Goal: Transaction & Acquisition: Purchase product/service

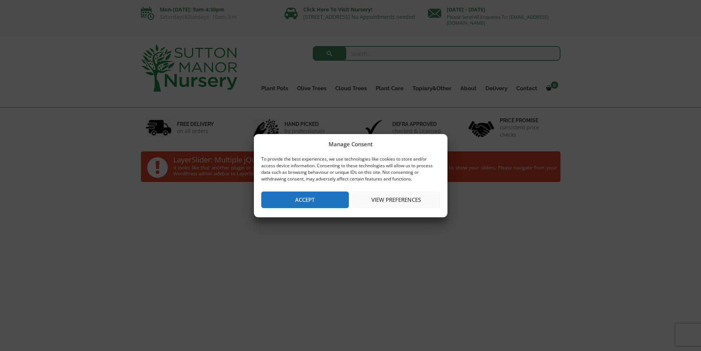
click at [380, 199] on button "View preferences" at bounding box center [397, 199] width 88 height 17
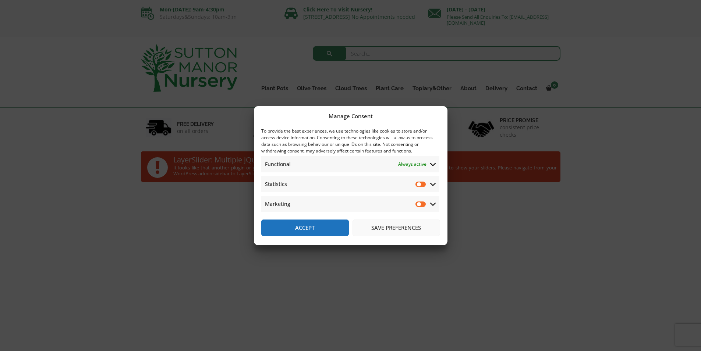
click at [386, 230] on button "Save preferences" at bounding box center [397, 227] width 88 height 17
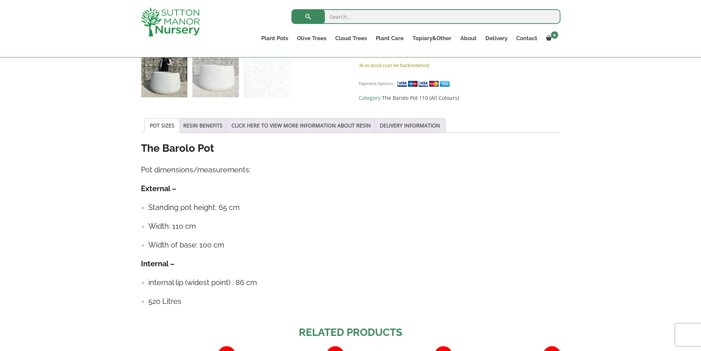
scroll to position [331, 0]
drag, startPoint x: 200, startPoint y: 305, endPoint x: 140, endPoint y: 145, distance: 170.7
click at [140, 145] on div "Sale! 🔍 The Barolo Pot 110 Colour White Granite £ 682.95 Original price was: £6…" at bounding box center [350, 186] width 431 height 706
copy div "The Barolo Pot Pot dimensions/measurements: External – Standing pot height: 65 …"
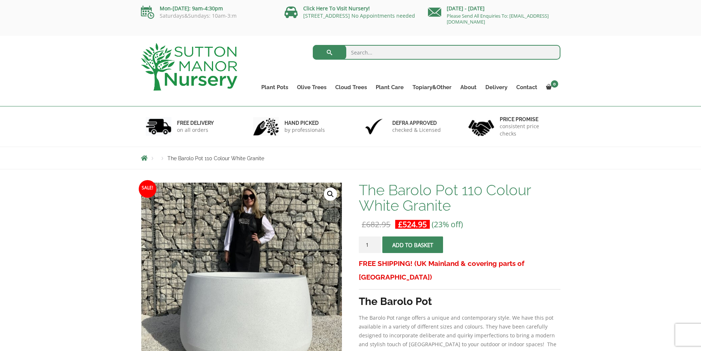
scroll to position [0, 0]
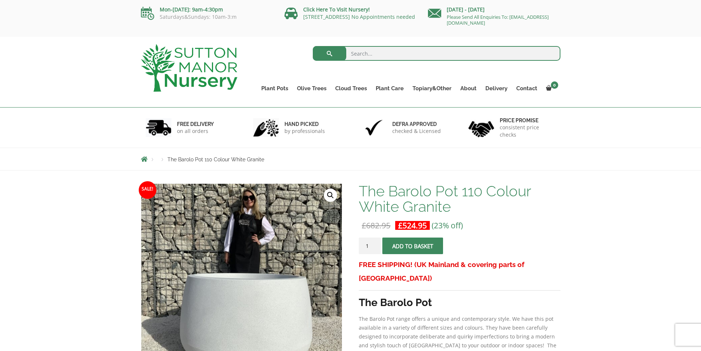
click at [365, 51] on input "search" at bounding box center [437, 53] width 248 height 15
type input "scicilian"
click at [313, 46] on button "submit" at bounding box center [330, 53] width 34 height 15
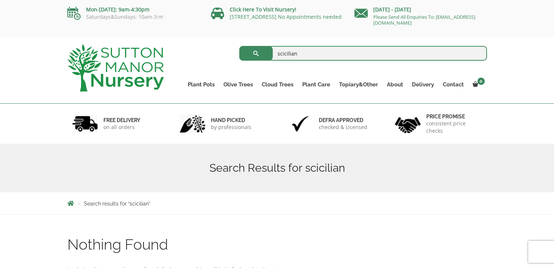
click at [282, 54] on input "scicilian" at bounding box center [363, 53] width 248 height 15
type input "sicilian"
click at [256, 53] on span "submit" at bounding box center [256, 53] width 0 height 0
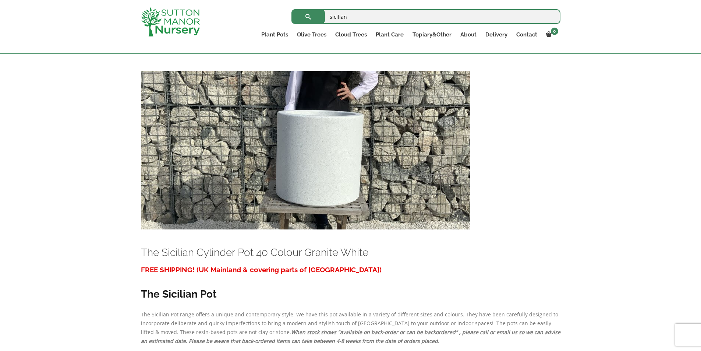
scroll to position [1104, 0]
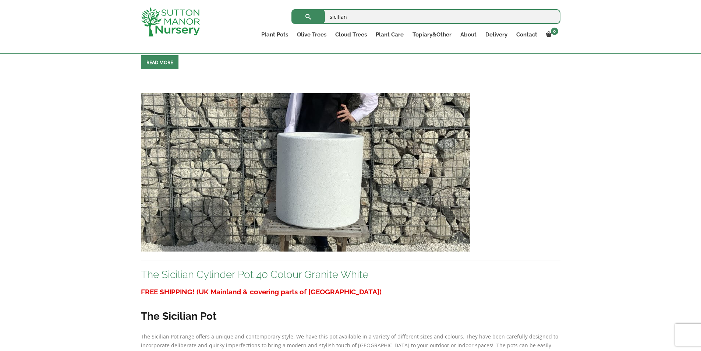
click at [249, 268] on link "The Sicilian Cylinder Pot 40 Colour Granite White" at bounding box center [255, 274] width 228 height 12
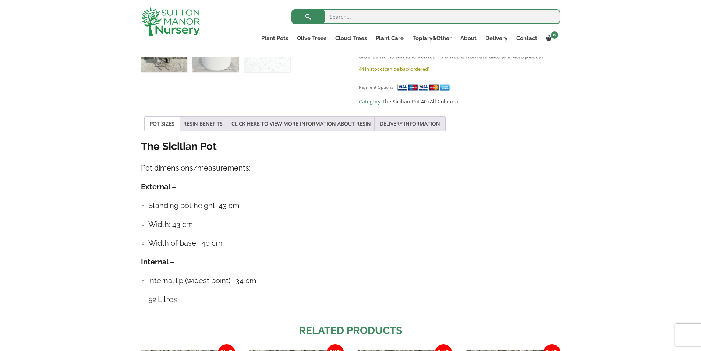
scroll to position [479, 0]
